Goal: Find specific page/section: Find specific page/section

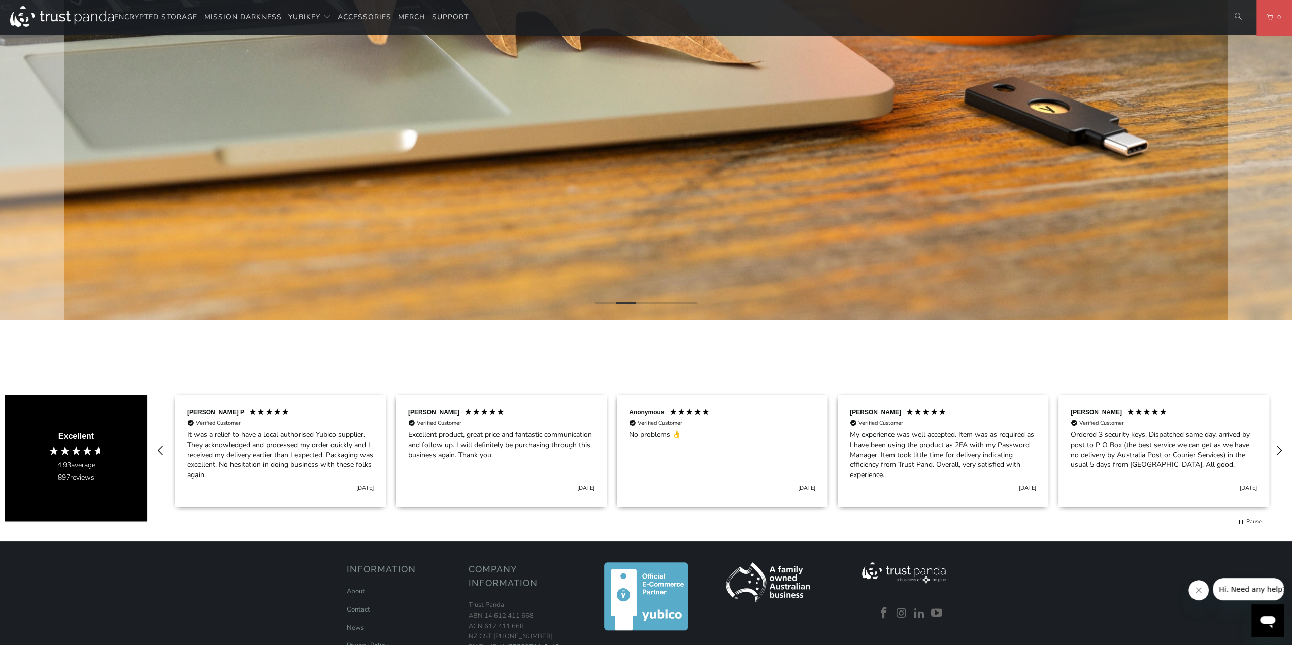
scroll to position [0, 220]
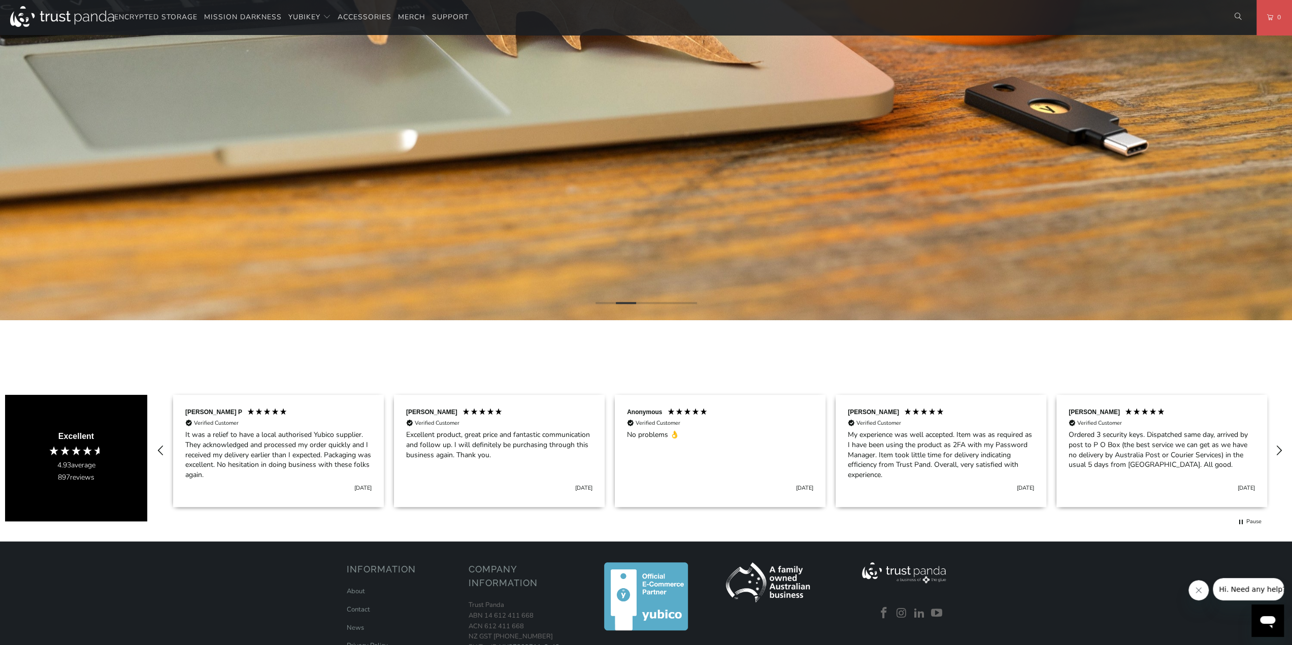
click at [586, 30] on div "Encrypted Storage Mission Darkness YubiKey Standard FIPS HSM Merch" at bounding box center [646, 17] width 1292 height 35
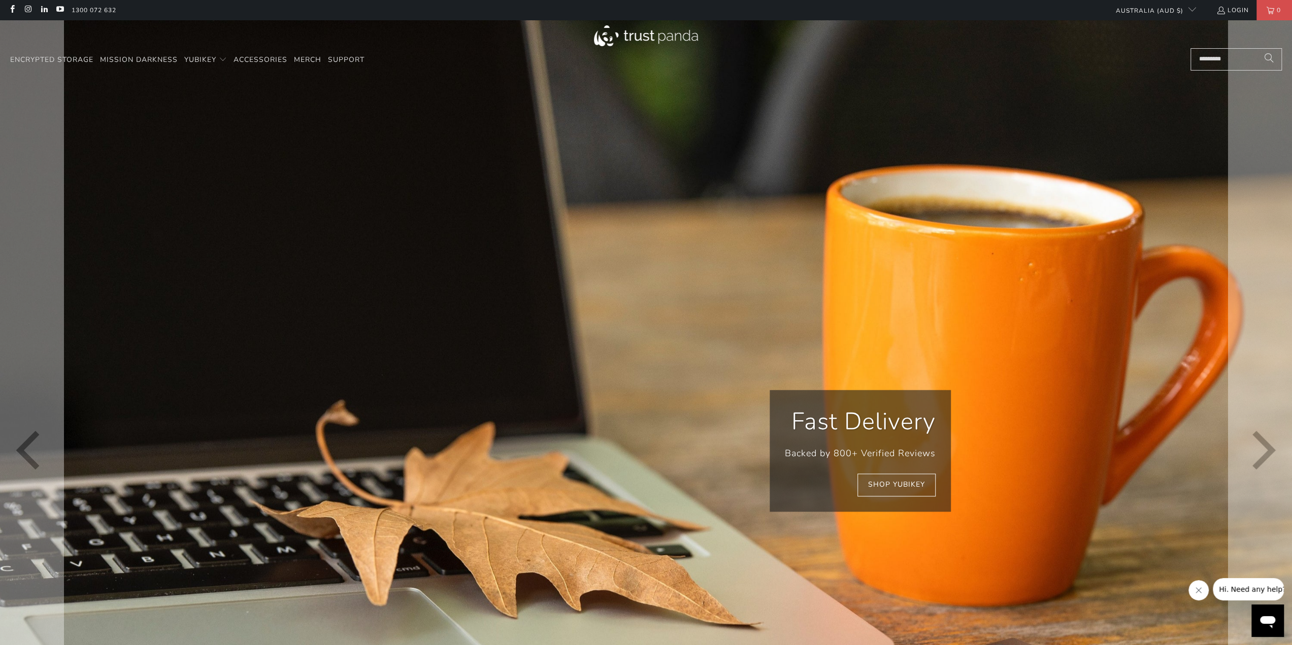
scroll to position [0, 662]
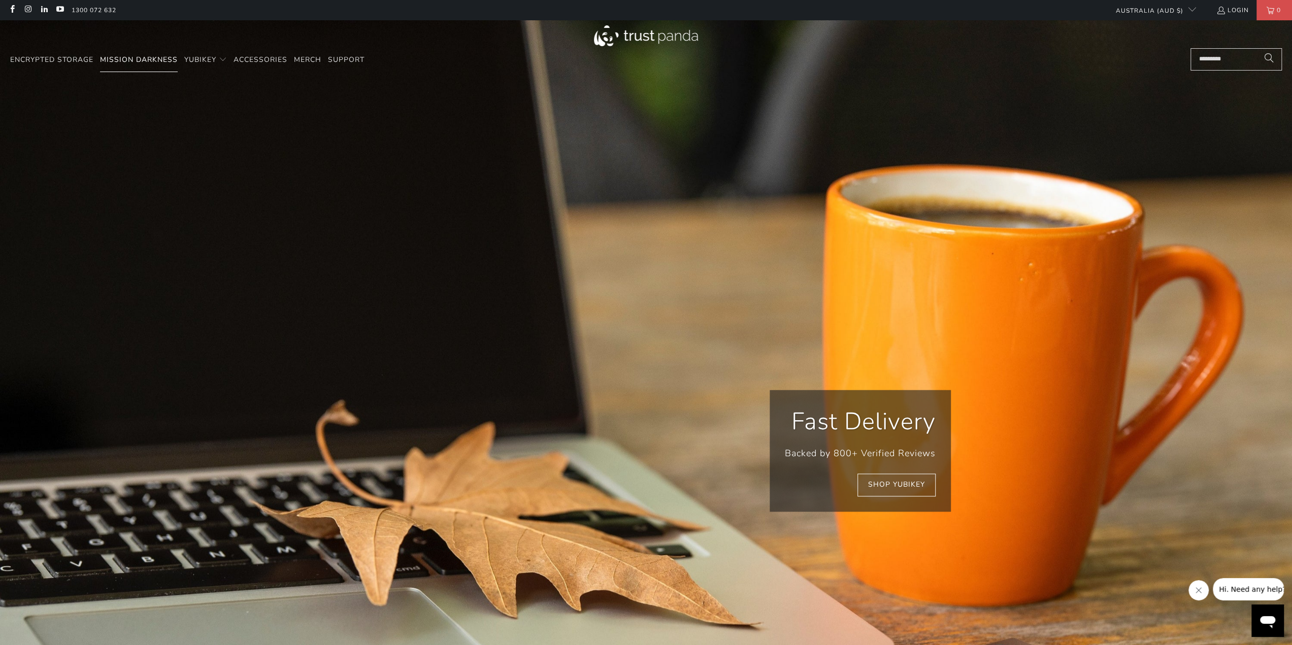
click at [132, 61] on span "Mission Darkness" at bounding box center [139, 60] width 78 height 10
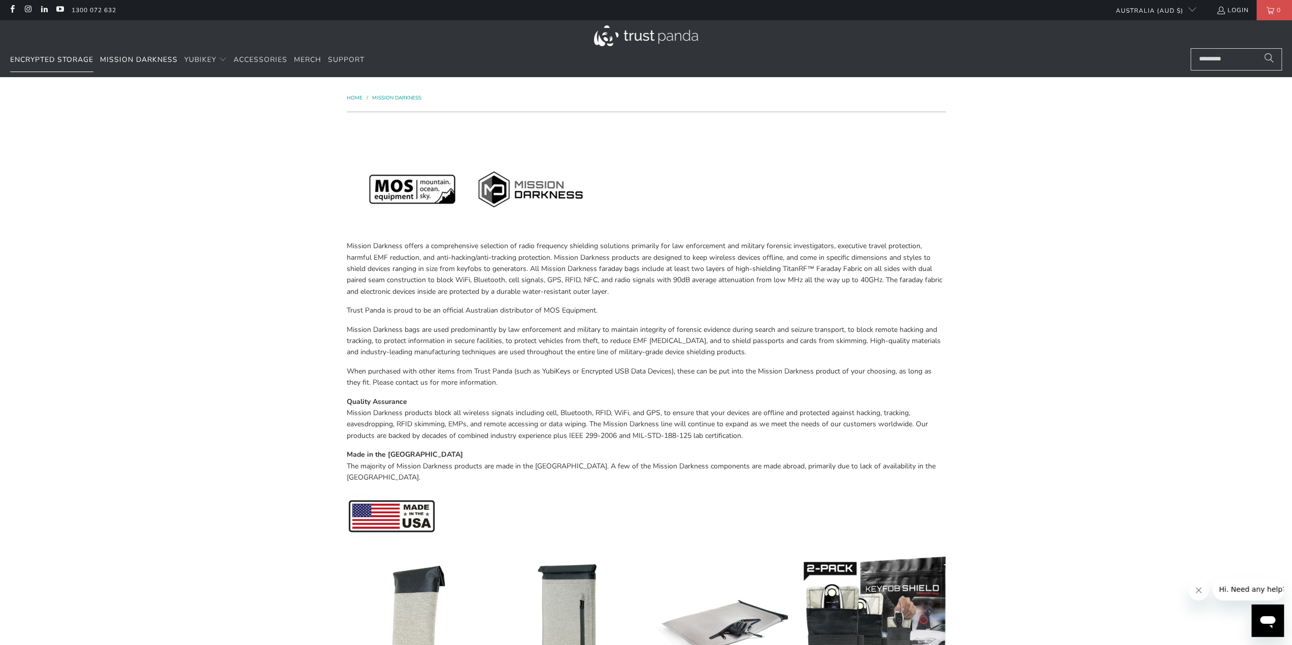
click at [71, 54] on link "Encrypted Storage" at bounding box center [51, 60] width 83 height 24
